Goal: Task Accomplishment & Management: Use online tool/utility

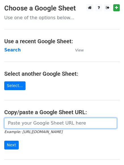
click at [31, 123] on input "url" at bounding box center [60, 123] width 112 height 11
type input "https://docs.google.com/spreadsheets/d/1aG7yNr7uhCXtAkMvER611Qxam57UOfS3xsbqtpR…"
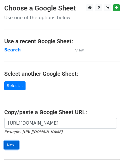
click at [12, 145] on input "Next" at bounding box center [11, 145] width 14 height 9
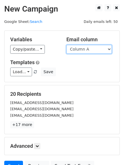
click at [110, 50] on select "Column A Column B Column C" at bounding box center [88, 49] width 45 height 9
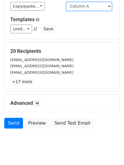
scroll to position [55, 0]
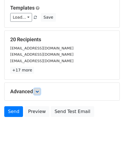
click at [39, 91] on icon at bounding box center [36, 91] width 3 height 3
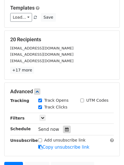
click at [65, 130] on icon at bounding box center [67, 130] width 4 height 4
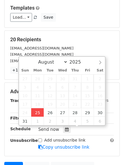
type input "2025-08-25 12:54"
type input "54"
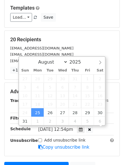
scroll to position [0, 0]
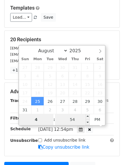
type input "4"
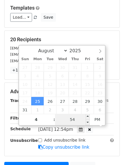
type input "2025-08-25 16:54"
type input "04"
click at [76, 120] on input "54" at bounding box center [72, 119] width 35 height 11
type input "0"
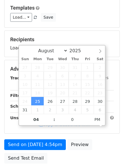
type input "2025-08-25 16:00"
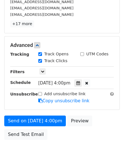
scroll to position [110, 0]
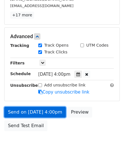
click at [27, 112] on link "Send on Aug 25 at 4:00pm" at bounding box center [34, 112] width 61 height 11
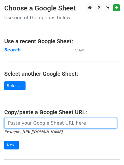
click at [37, 123] on input "url" at bounding box center [60, 123] width 112 height 11
click at [48, 122] on input "url" at bounding box center [60, 123] width 112 height 11
type input "https://docs.google.com/spreadsheets/d/1aG7yNr7uhCXtAkMvER611Qxam57UOfS3xsbqtpR…"
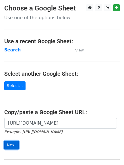
click at [8, 144] on input "Next" at bounding box center [11, 145] width 14 height 9
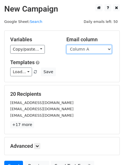
click at [108, 48] on select "Column A Column B Column C" at bounding box center [88, 49] width 45 height 9
select select "Column B"
click at [66, 45] on select "Column A Column B Column C" at bounding box center [88, 49] width 45 height 9
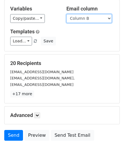
scroll to position [32, 0]
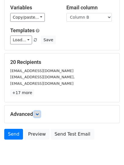
click at [39, 115] on icon at bounding box center [36, 114] width 3 height 3
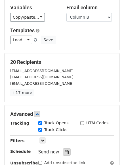
click at [63, 150] on div at bounding box center [67, 152] width 8 height 7
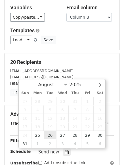
type input "2025-08-26 12:00"
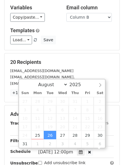
scroll to position [0, 0]
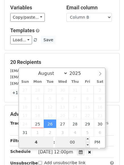
type input "4"
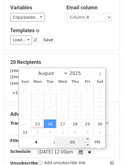
type input "2025-08-26 16:00"
type input "04"
click at [72, 144] on input "00" at bounding box center [72, 142] width 35 height 11
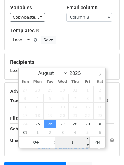
type input "10"
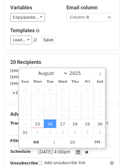
type input "2025-08-26 16:10"
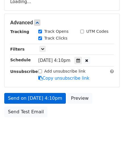
scroll to position [124, 0]
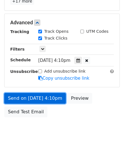
click at [27, 100] on link "Send on Aug 26 at 4:10pm" at bounding box center [34, 98] width 61 height 11
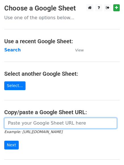
click at [28, 125] on input "url" at bounding box center [60, 123] width 112 height 11
type input "[URL][DOMAIN_NAME]"
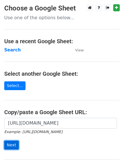
click at [7, 143] on input "Next" at bounding box center [11, 145] width 14 height 9
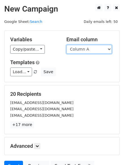
click at [110, 49] on select "Column A Column B Column C" at bounding box center [88, 49] width 45 height 9
select select "Column C"
click at [66, 45] on select "Column A Column B Column C" at bounding box center [88, 49] width 45 height 9
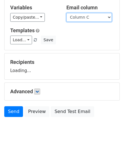
scroll to position [37, 0]
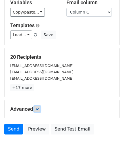
click at [39, 110] on icon at bounding box center [36, 109] width 3 height 3
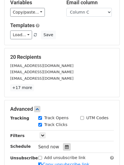
click at [65, 147] on icon at bounding box center [67, 147] width 4 height 4
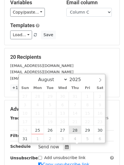
type input "[DATE] 12:00"
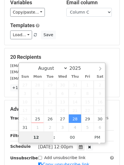
scroll to position [0, 0]
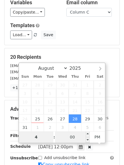
type input "4"
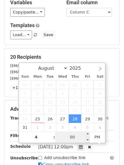
type input "[DATE] 16:00"
type input "04"
click at [72, 139] on input "00" at bounding box center [72, 137] width 35 height 11
type input "20"
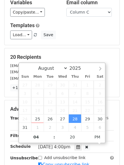
type input "[DATE] 16:20"
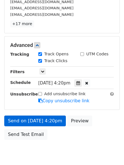
scroll to position [114, 0]
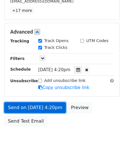
click at [25, 107] on link "Send on [DATE] 4:20pm" at bounding box center [34, 108] width 61 height 11
